Goal: Entertainment & Leisure: Consume media (video, audio)

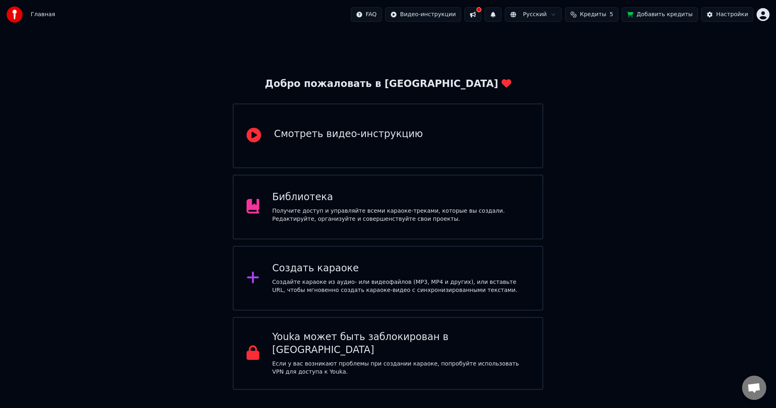
click at [363, 199] on div "Библиотека" at bounding box center [402, 197] width 258 height 13
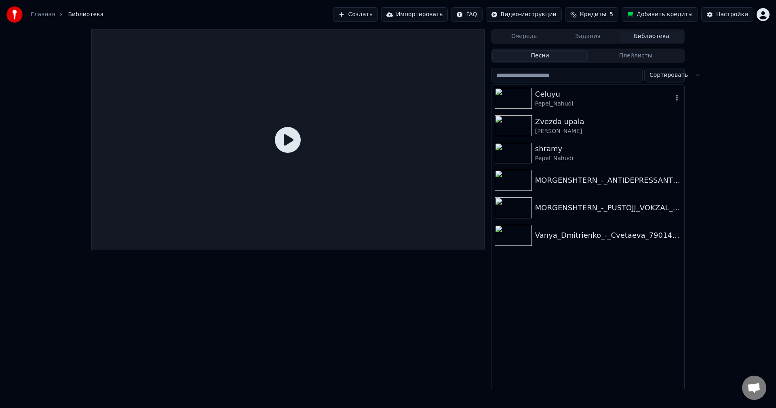
click at [522, 97] on img at bounding box center [513, 98] width 37 height 21
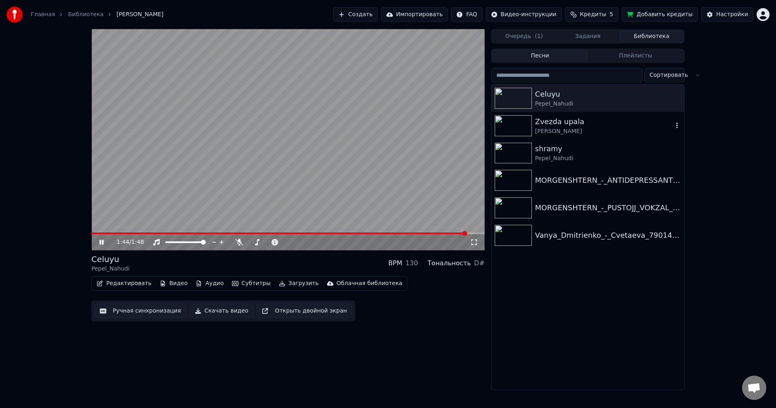
click at [516, 125] on img at bounding box center [513, 125] width 37 height 21
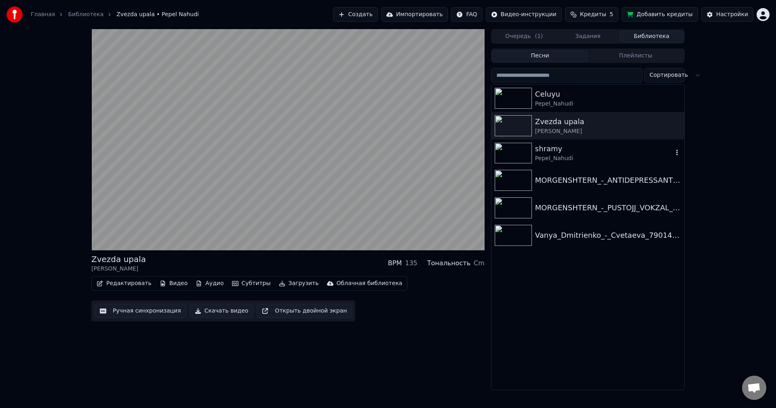
click at [510, 152] on img at bounding box center [513, 153] width 37 height 21
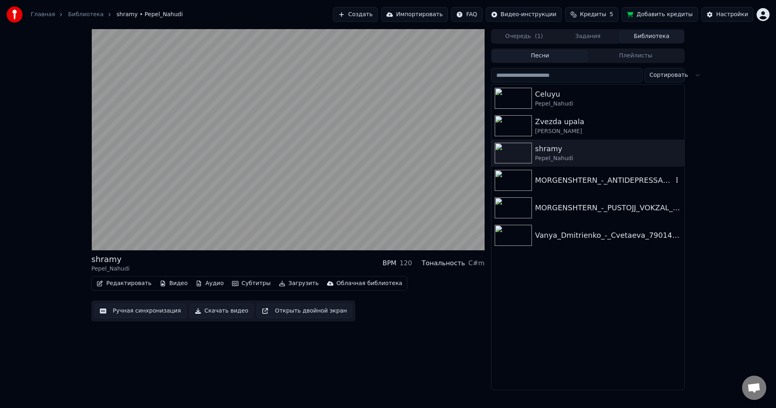
click at [507, 177] on img at bounding box center [513, 180] width 37 height 21
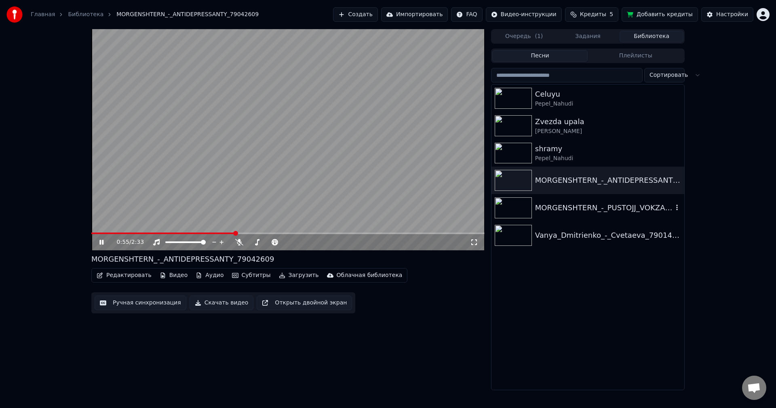
click at [517, 207] on img at bounding box center [513, 207] width 37 height 21
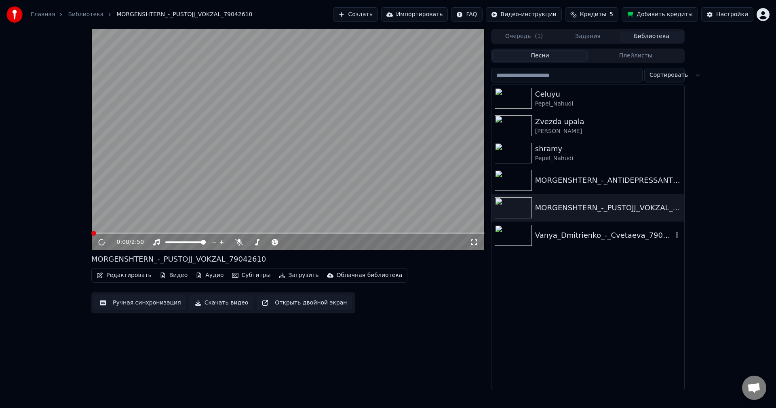
click at [518, 235] on img at bounding box center [513, 235] width 37 height 21
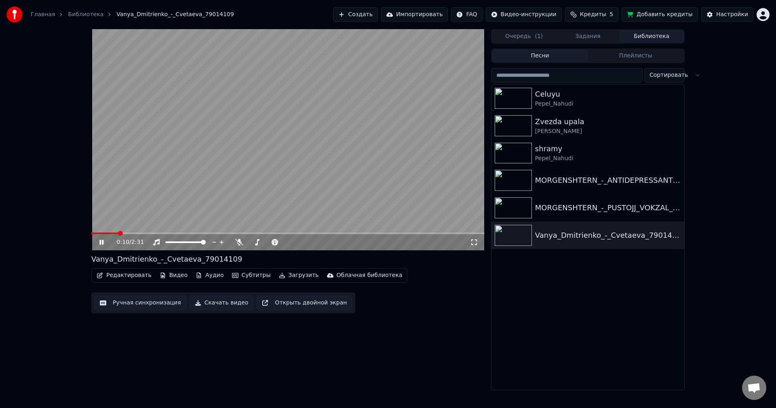
click at [102, 241] on icon at bounding box center [101, 242] width 4 height 5
